Goal: Communication & Community: Answer question/provide support

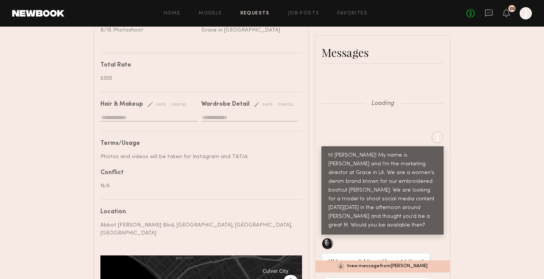
scroll to position [2359, 0]
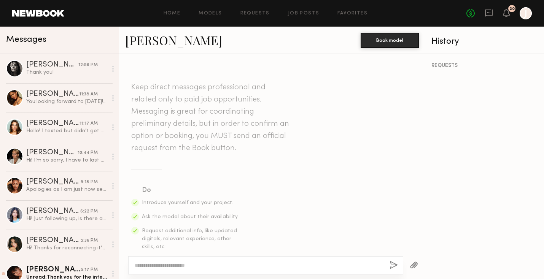
scroll to position [245, 0]
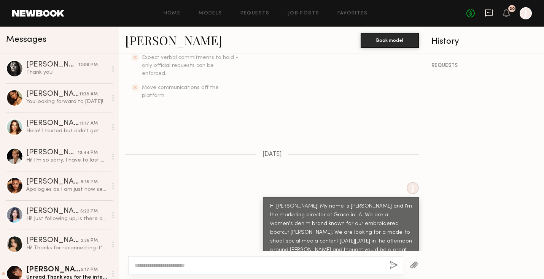
click at [490, 13] on icon at bounding box center [489, 13] width 8 height 8
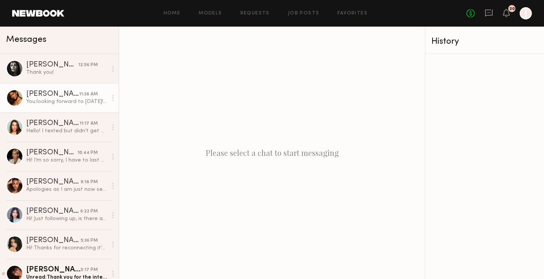
click at [67, 95] on div "Kiersten M." at bounding box center [52, 95] width 53 height 8
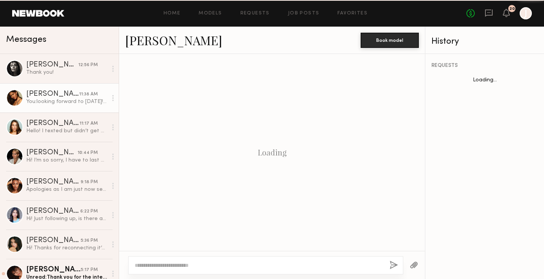
scroll to position [257, 0]
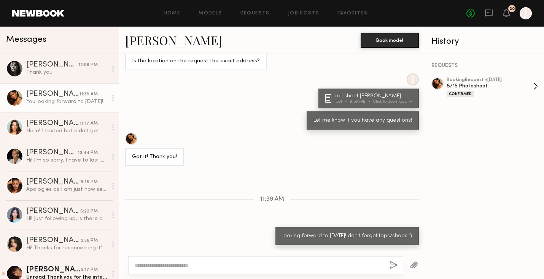
click at [447, 83] on div "8/15 Photoshoot" at bounding box center [490, 86] width 87 height 7
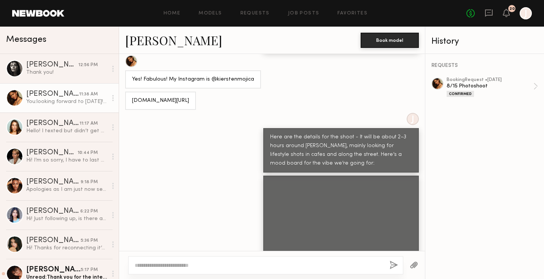
scroll to position [1841, 0]
